Goal: Information Seeking & Learning: Learn about a topic

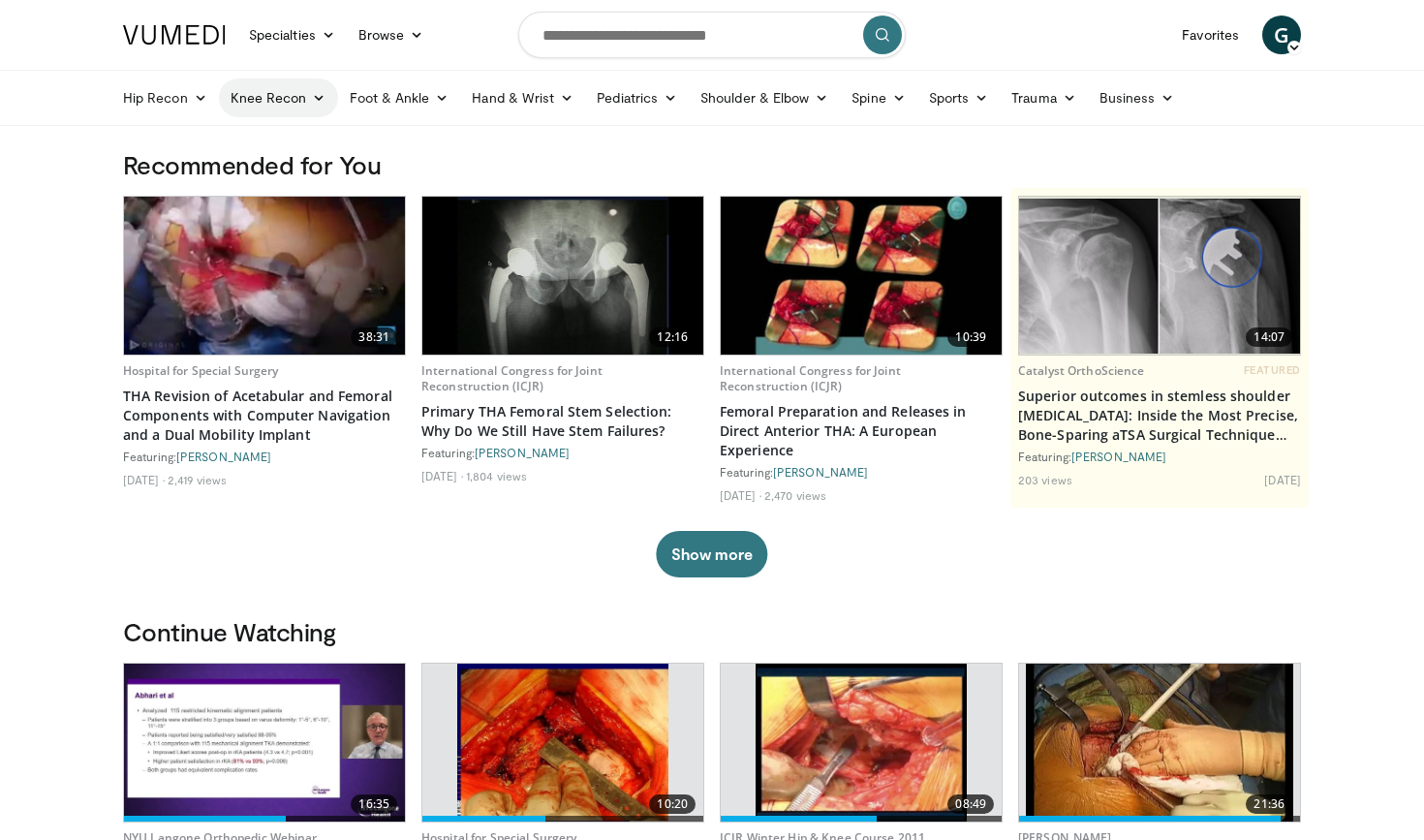
click at [313, 97] on icon at bounding box center [319, 98] width 14 height 14
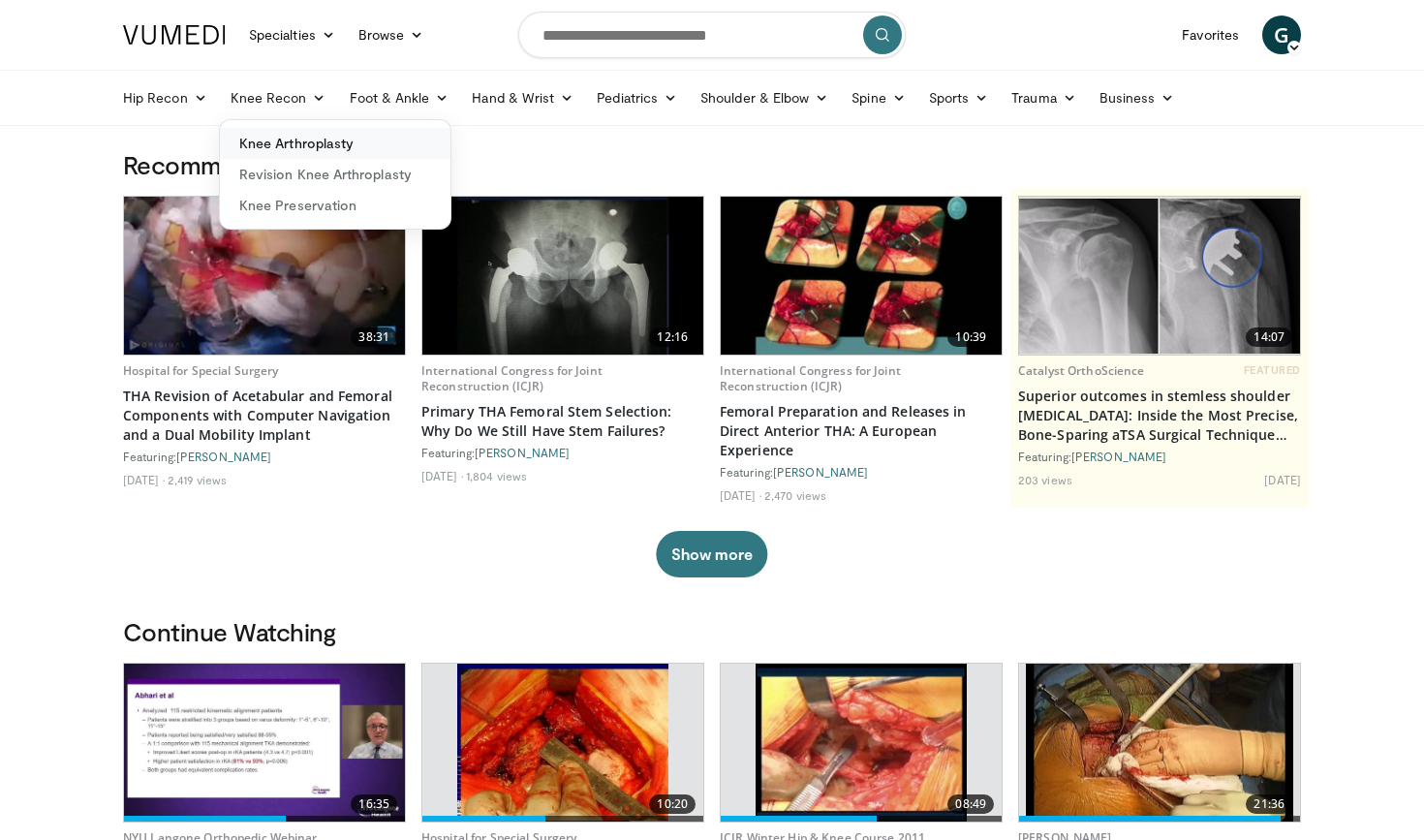
click at [310, 135] on link "Knee Arthroplasty" at bounding box center [335, 143] width 231 height 31
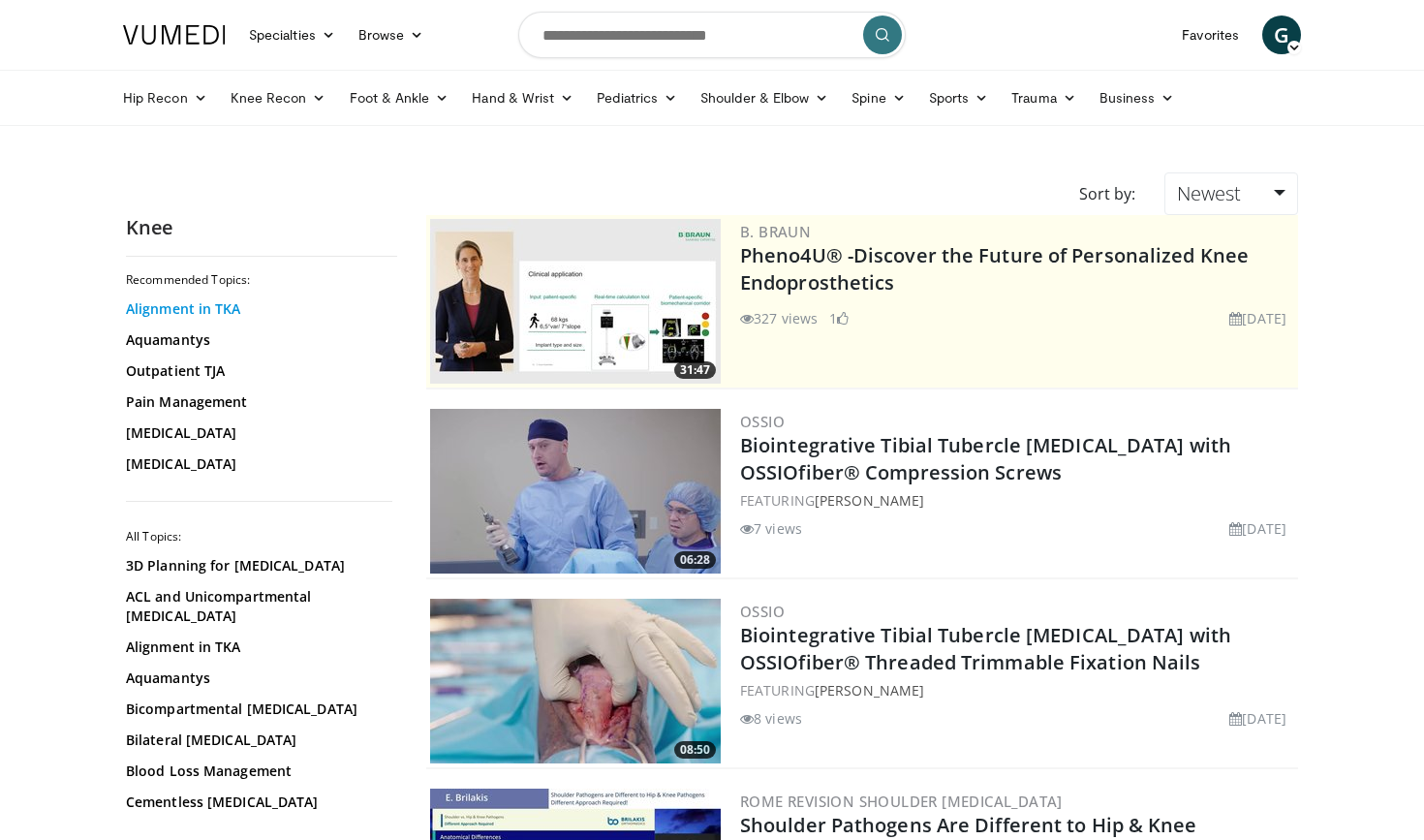
click at [230, 310] on link "Alignment in TKA" at bounding box center [256, 310] width 262 height 19
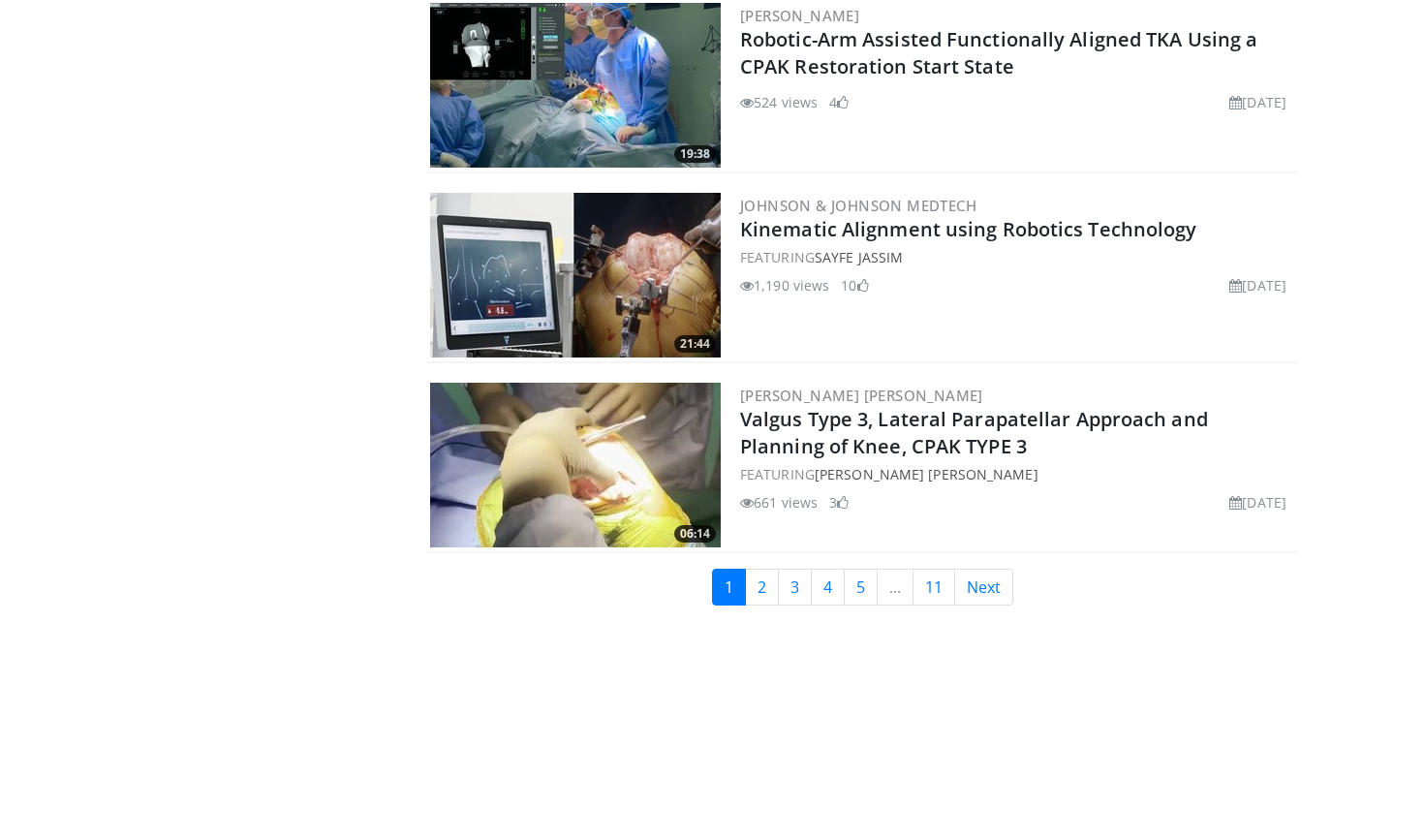
scroll to position [4409, 0]
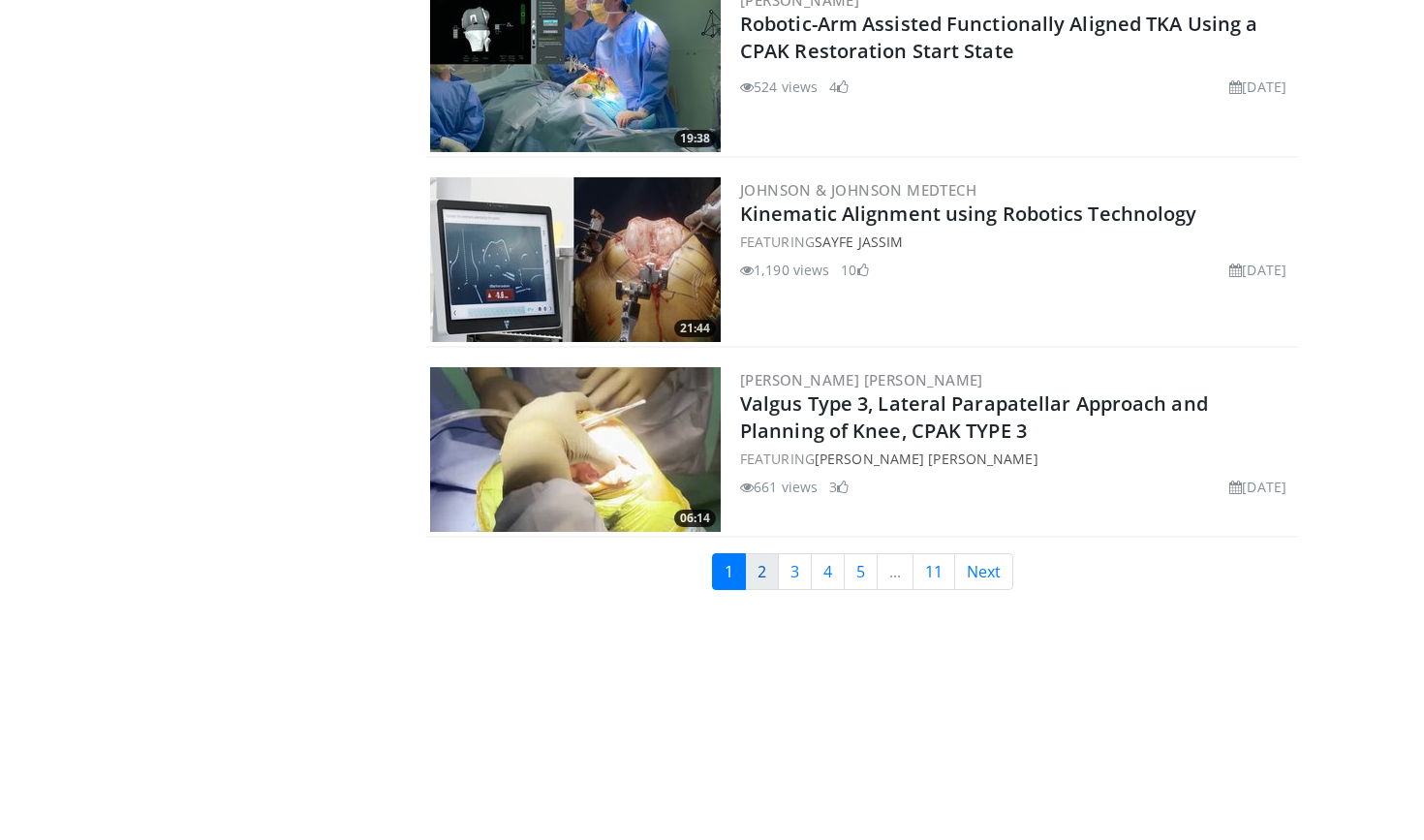
click at [764, 571] on link "2" at bounding box center [761, 571] width 34 height 37
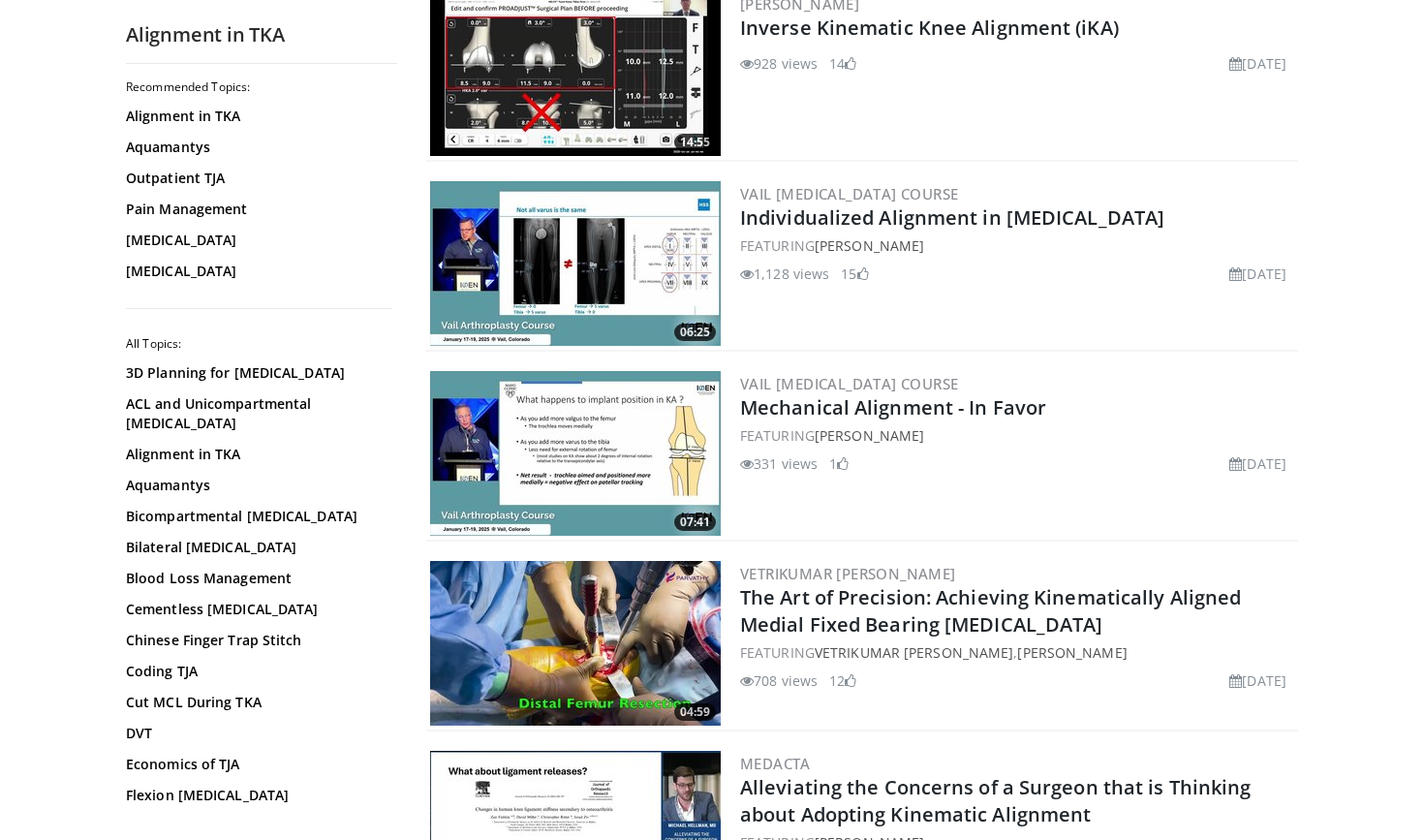
scroll to position [798, 0]
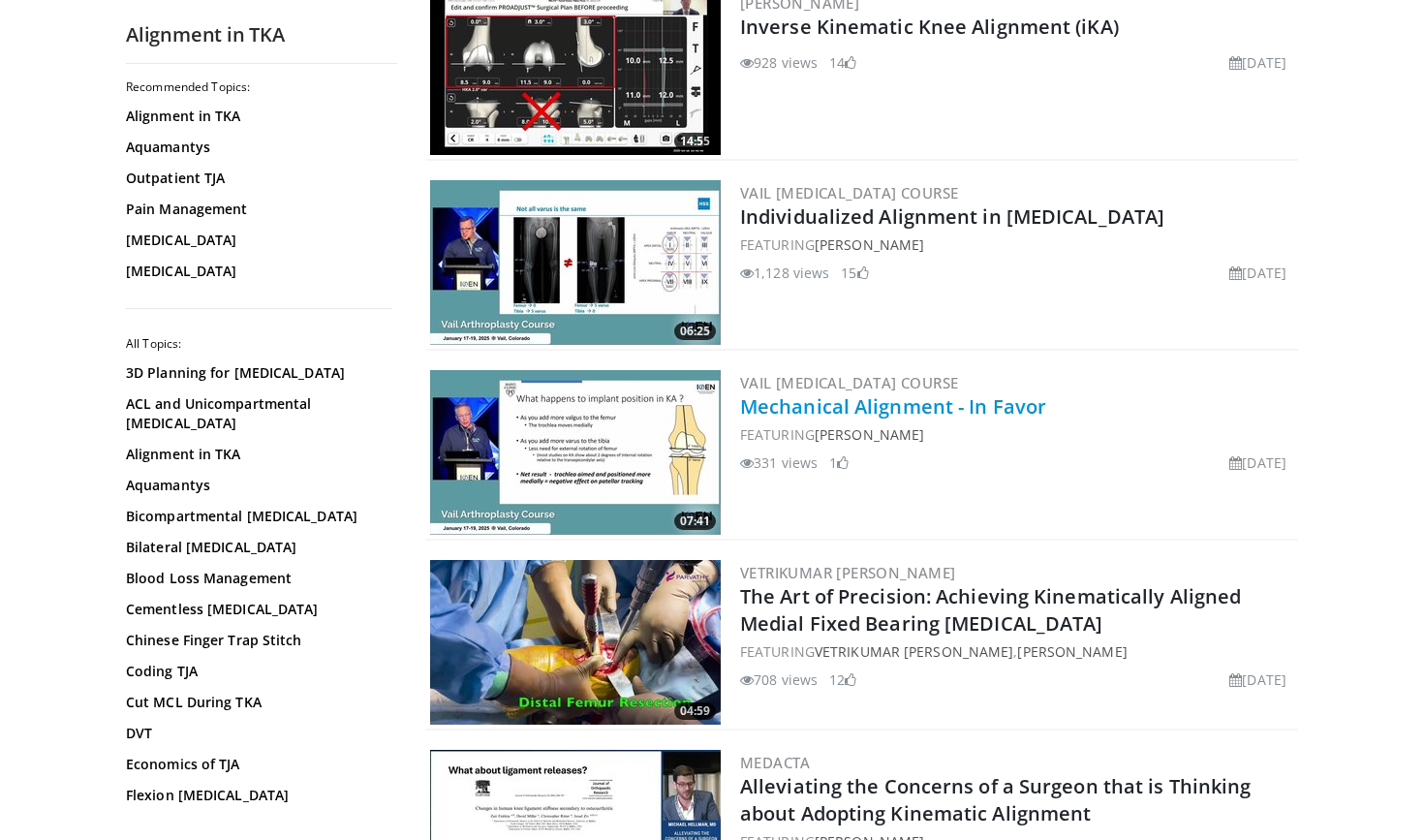
click at [805, 401] on link "Mechanical Alignment - In Favor" at bounding box center [893, 406] width 307 height 26
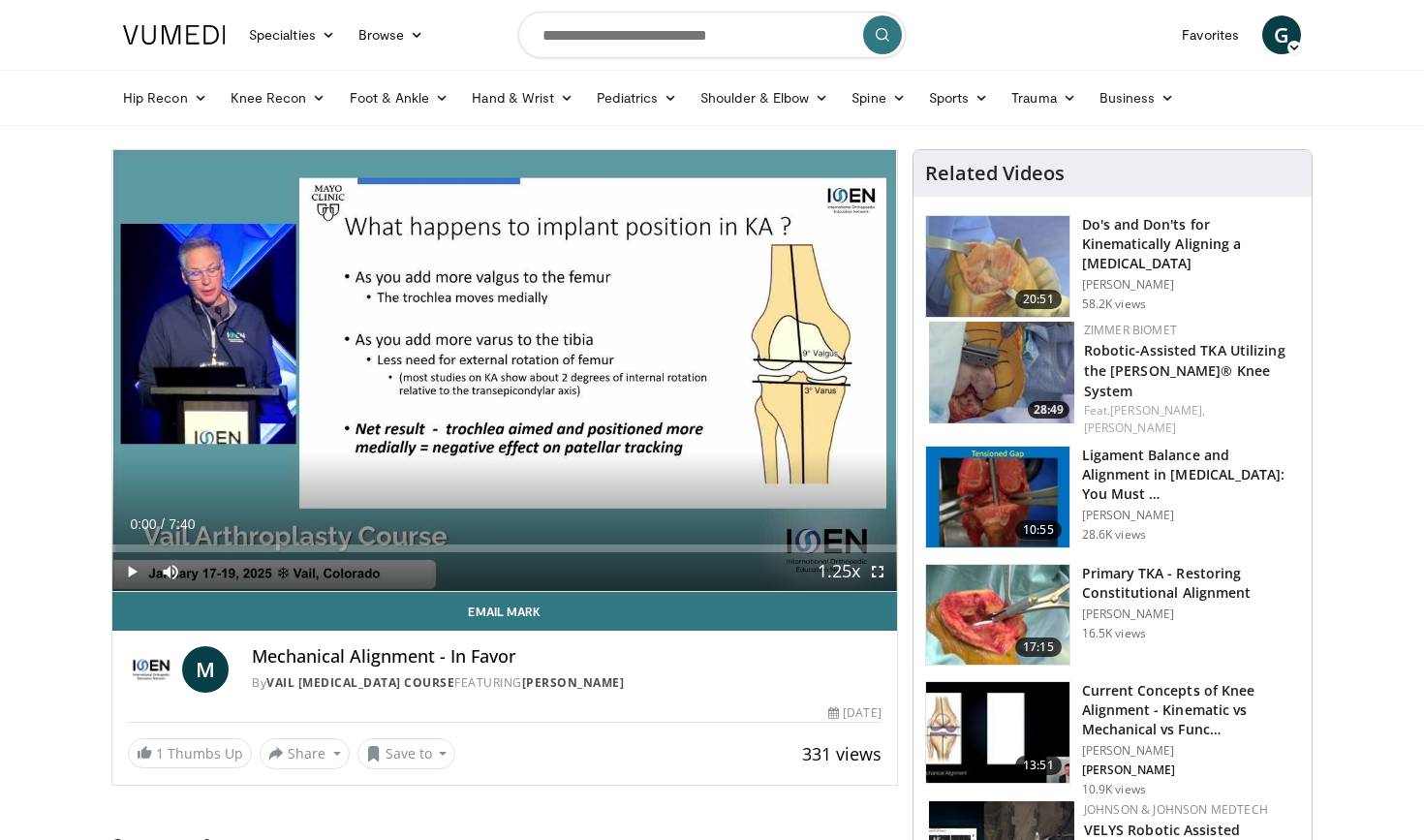
click at [128, 568] on span "Video Player" at bounding box center [131, 571] width 39 height 39
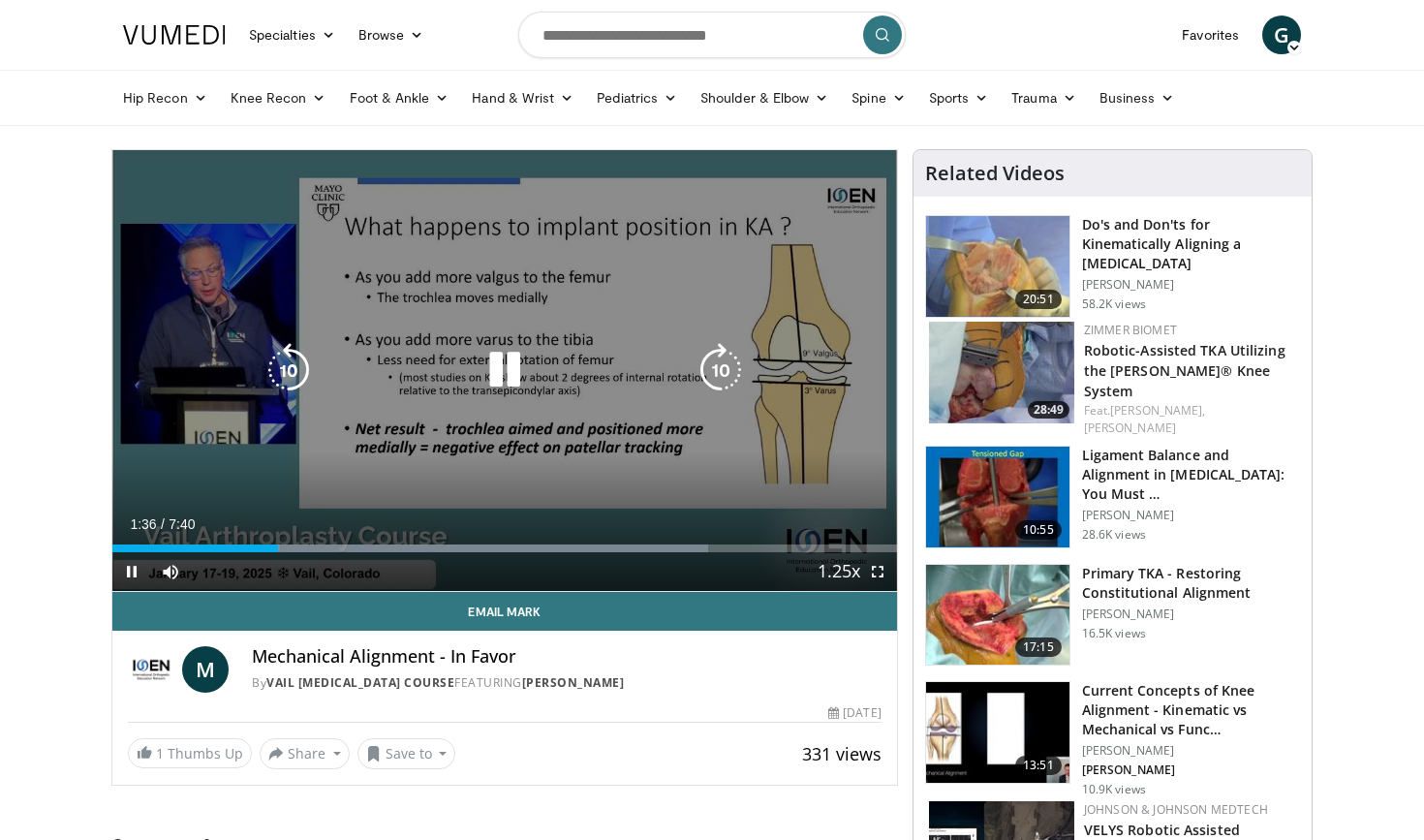
click at [505, 365] on icon "Video Player" at bounding box center [505, 370] width 55 height 55
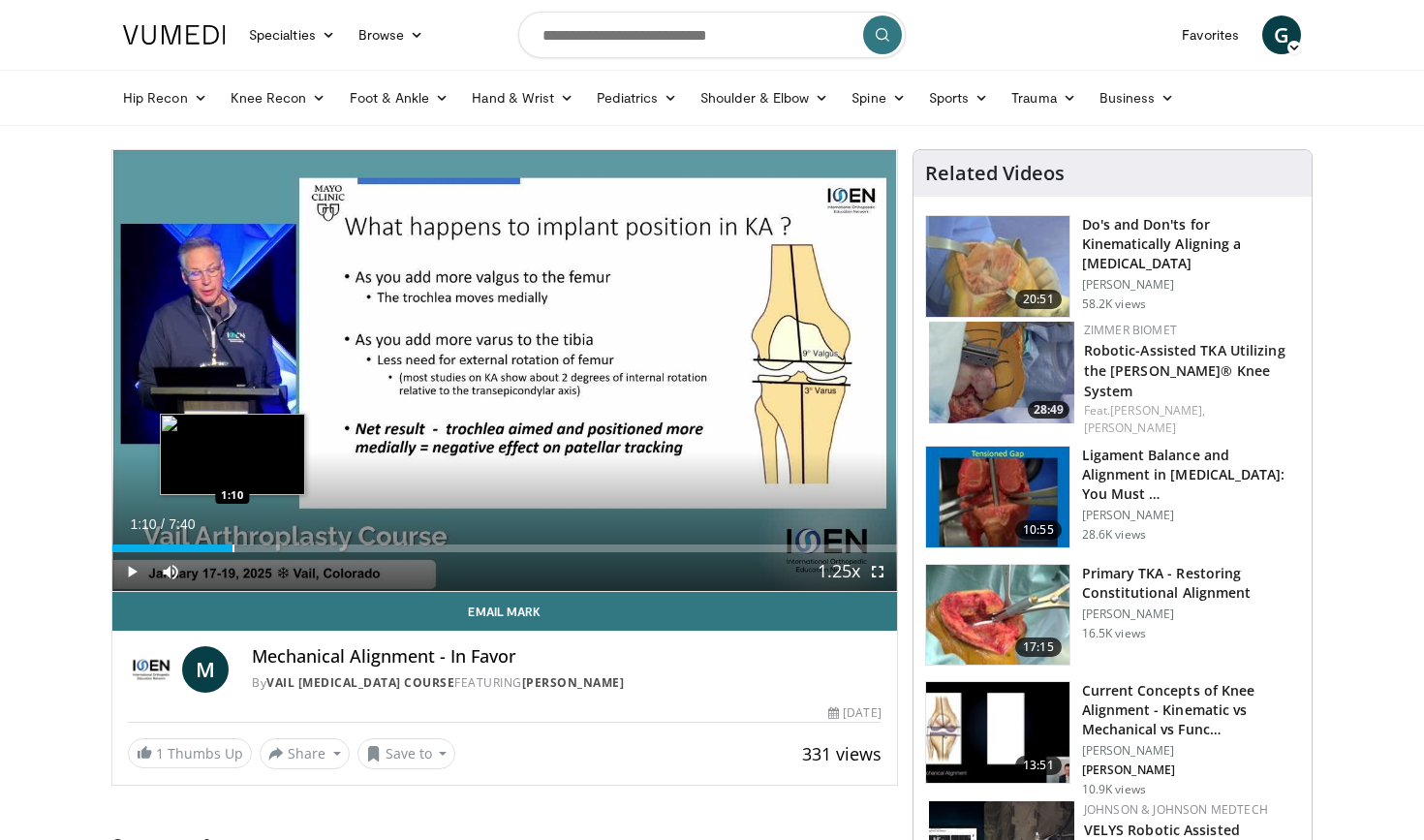
drag, startPoint x: 278, startPoint y: 548, endPoint x: 233, endPoint y: 543, distance: 45.3
click at [233, 544] on div "Progress Bar" at bounding box center [234, 548] width 2 height 8
